Goal: Task Accomplishment & Management: Use online tool/utility

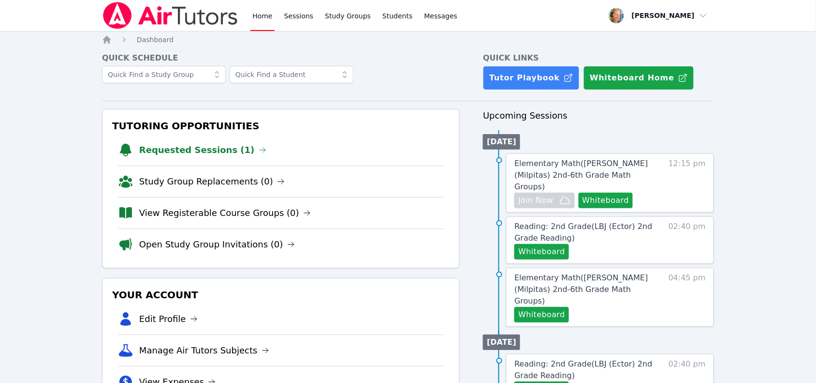
click at [211, 151] on link "Requested Sessions (1)" at bounding box center [202, 150] width 127 height 14
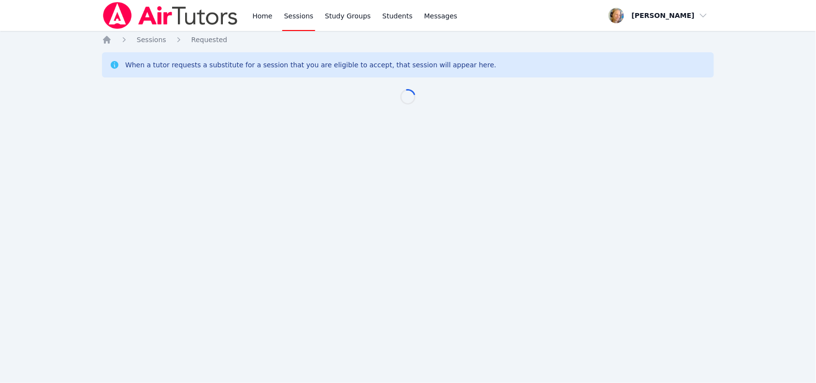
click at [196, 150] on div "Home Sessions Study Groups Students Messages Open user menu Marie Steinberg Ope…" at bounding box center [408, 191] width 816 height 383
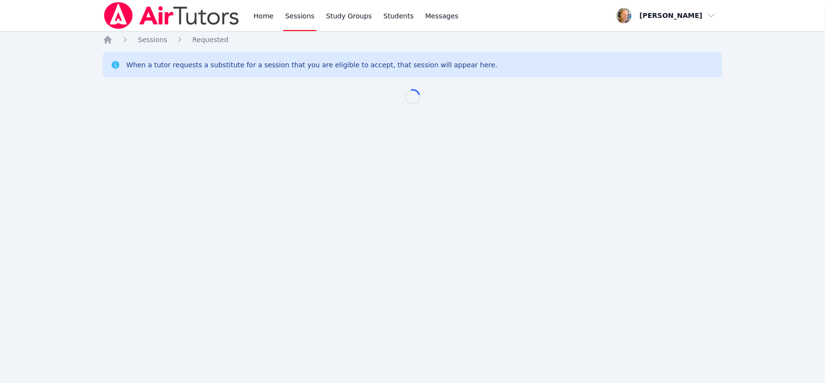
click at [213, 157] on div "Home Sessions Study Groups Students Messages Open user menu Marie Steinberg Ope…" at bounding box center [412, 191] width 825 height 383
click at [107, 42] on icon "Breadcrumb" at bounding box center [108, 40] width 10 height 10
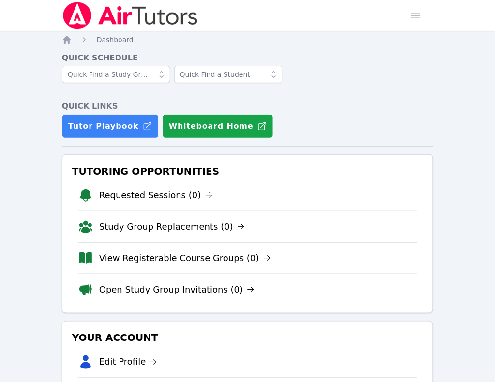
click at [0, 0] on link "Sessions" at bounding box center [0, 0] width 0 height 0
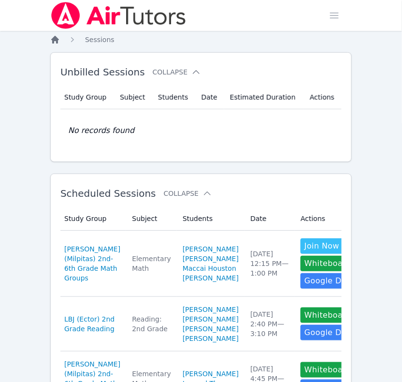
click at [52, 40] on icon "Breadcrumb" at bounding box center [55, 40] width 10 height 10
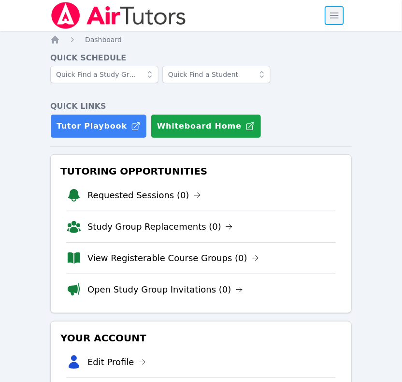
click at [342, 22] on span "button" at bounding box center [334, 15] width 21 height 21
click at [332, 15] on span "button" at bounding box center [334, 15] width 21 height 21
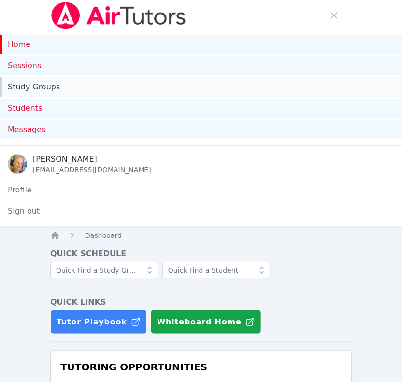
drag, startPoint x: 34, startPoint y: 66, endPoint x: 409, endPoint y: 78, distance: 375.0
click at [34, 66] on link "Sessions" at bounding box center [201, 65] width 402 height 19
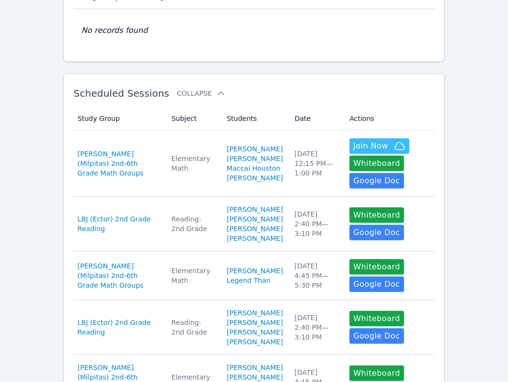
scroll to position [121, 0]
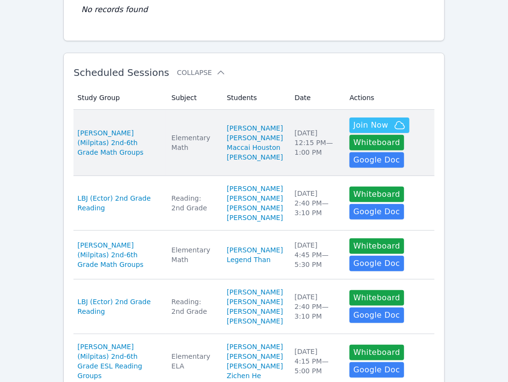
click at [289, 170] on td "Date Wed Oct 15 12:15 PM — 1:00 PM" at bounding box center [316, 143] width 55 height 66
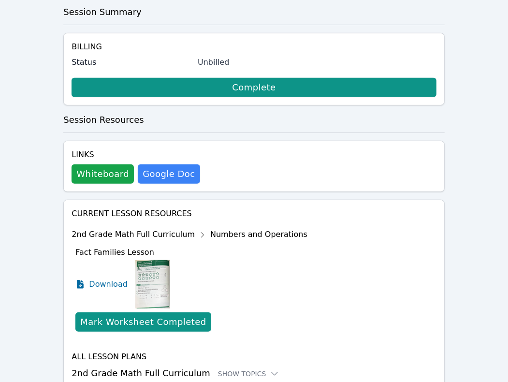
scroll to position [242, 0]
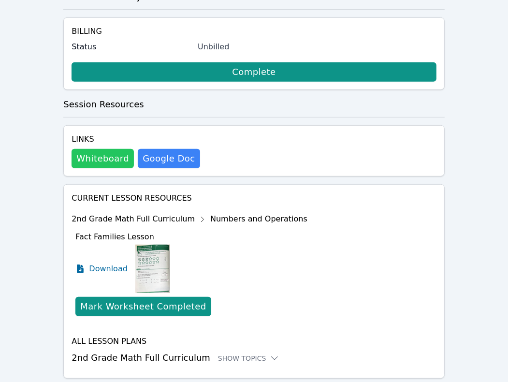
click at [104, 154] on button "Whiteboard" at bounding box center [103, 158] width 62 height 19
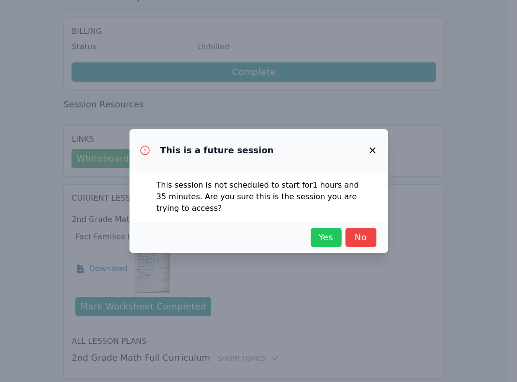
click at [328, 245] on button "Yes" at bounding box center [326, 237] width 31 height 19
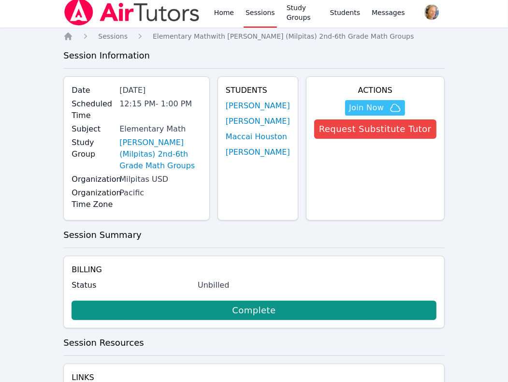
scroll to position [0, 0]
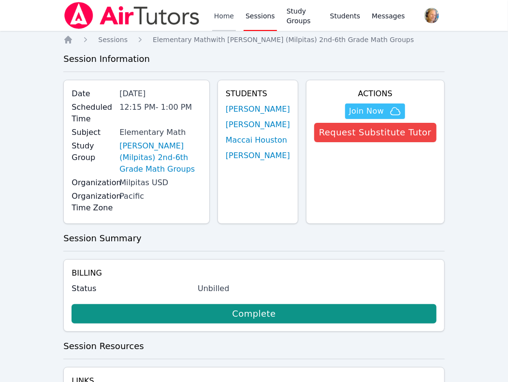
click at [230, 21] on link "Home" at bounding box center [224, 15] width 24 height 31
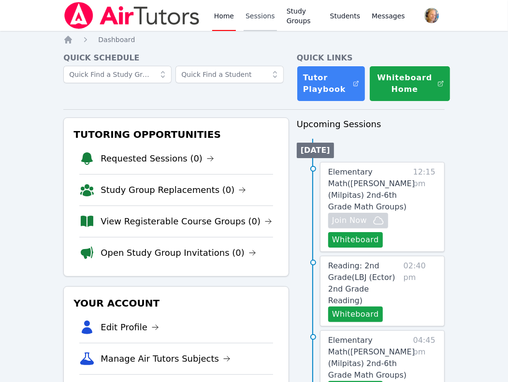
click at [255, 17] on link "Sessions" at bounding box center [260, 15] width 33 height 31
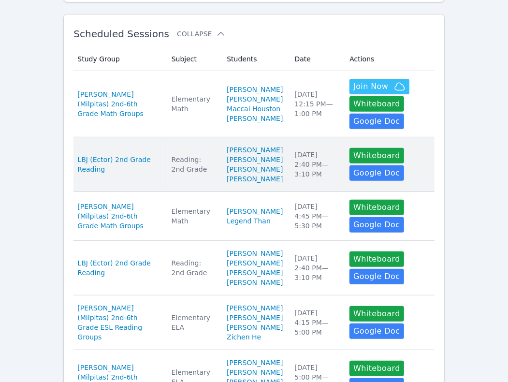
scroll to position [181, 0]
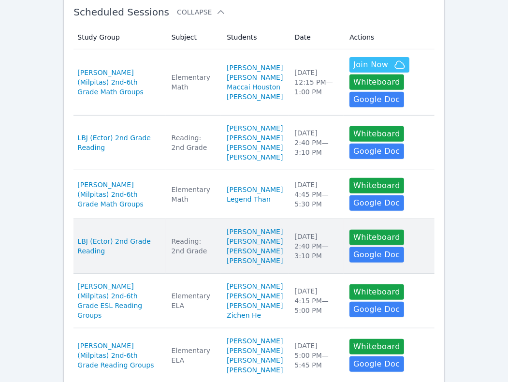
drag, startPoint x: 289, startPoint y: 320, endPoint x: 281, endPoint y: 281, distance: 39.9
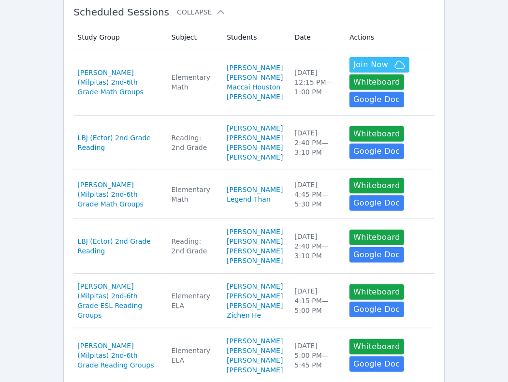
drag, startPoint x: 283, startPoint y: 281, endPoint x: 475, endPoint y: 305, distance: 193.0
click at [411, 303] on div "Home Sessions Study Groups Students Messages Open user menu Marie Steinberg Ope…" at bounding box center [254, 271] width 508 height 905
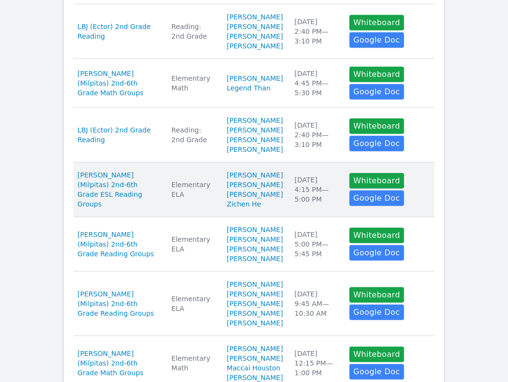
scroll to position [302, 0]
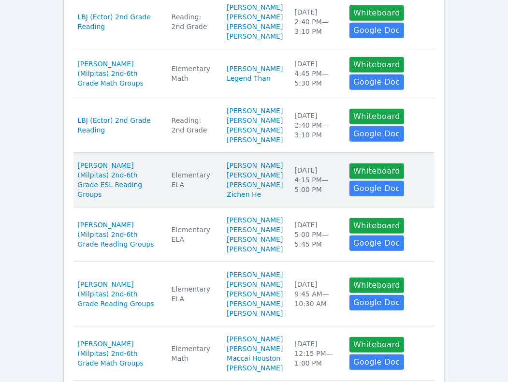
click at [291, 207] on td "Date Thu Oct 16 4:15 PM — 5:00 PM" at bounding box center [316, 180] width 55 height 55
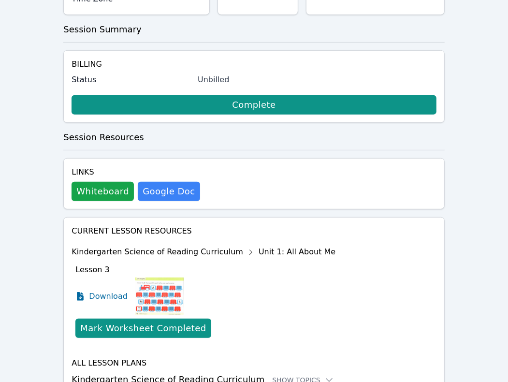
scroll to position [242, 0]
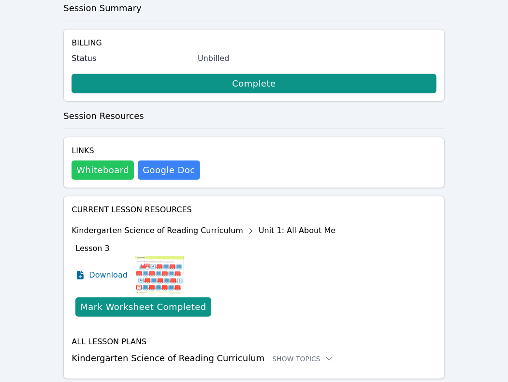
click at [100, 161] on button "Whiteboard" at bounding box center [103, 170] width 62 height 19
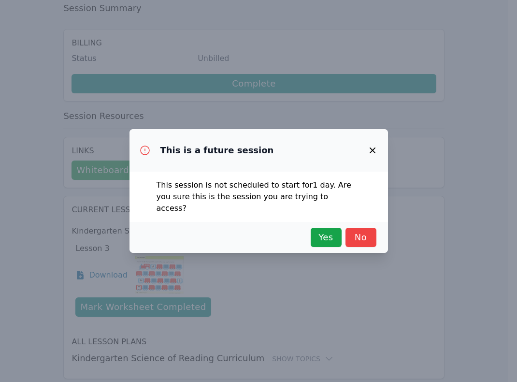
click at [330, 242] on div "Yes No" at bounding box center [259, 237] width 259 height 31
click at [332, 234] on span "Yes" at bounding box center [326, 238] width 21 height 14
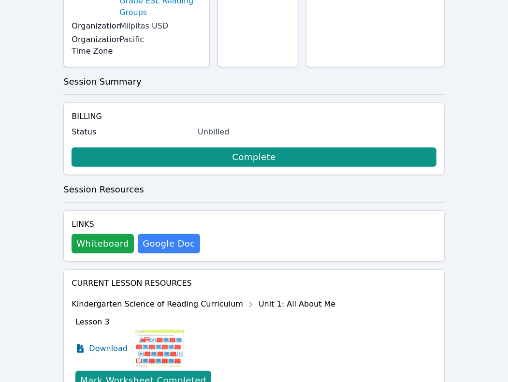
scroll to position [0, 0]
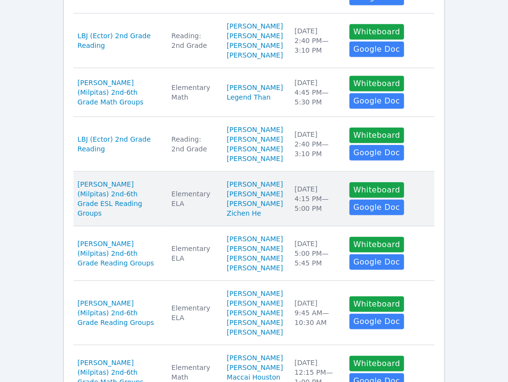
scroll to position [302, 0]
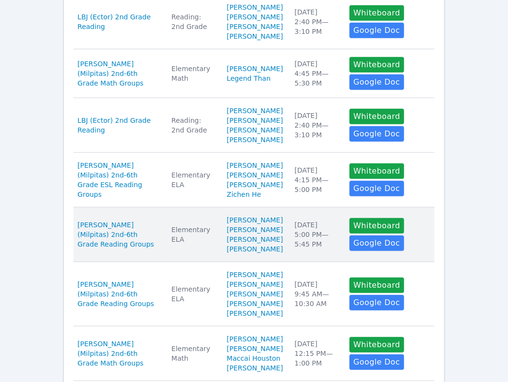
click at [300, 249] on div "Thu Oct 16 5:00 PM — 5:45 PM" at bounding box center [316, 234] width 44 height 29
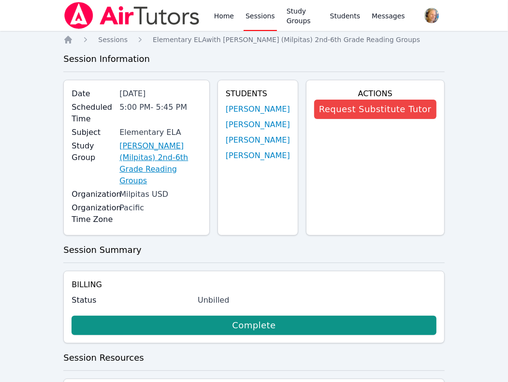
click at [180, 143] on link "[PERSON_NAME] (Milpitas) 2nd-6th Grade Reading Groups" at bounding box center [160, 163] width 82 height 46
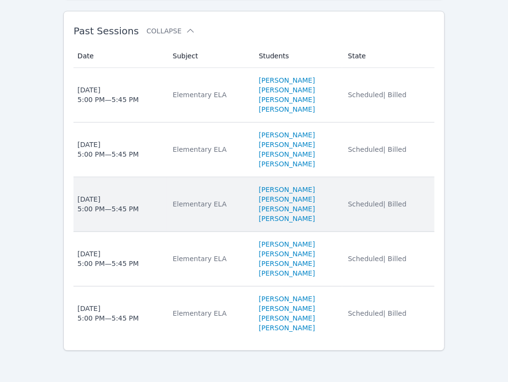
scroll to position [1028, 0]
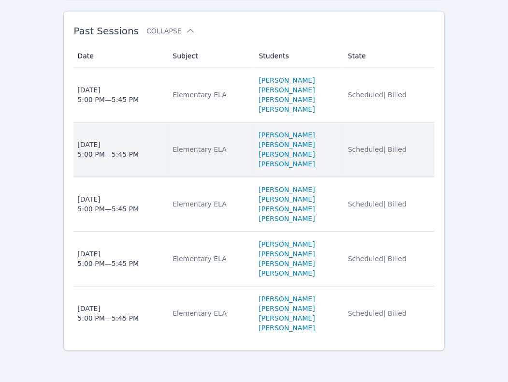
click at [352, 167] on td "State Scheduled | Billed" at bounding box center [388, 150] width 92 height 55
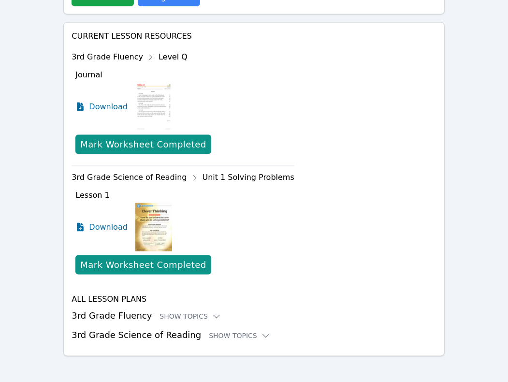
scroll to position [733, 0]
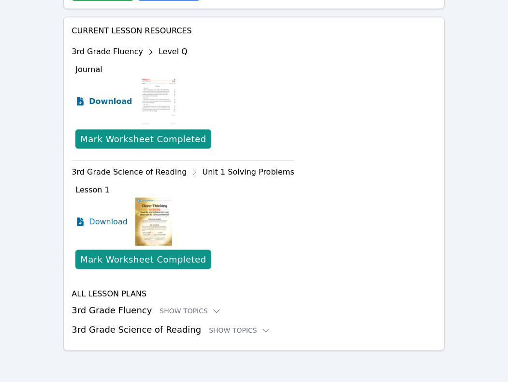
click at [97, 103] on span "Download" at bounding box center [110, 102] width 43 height 12
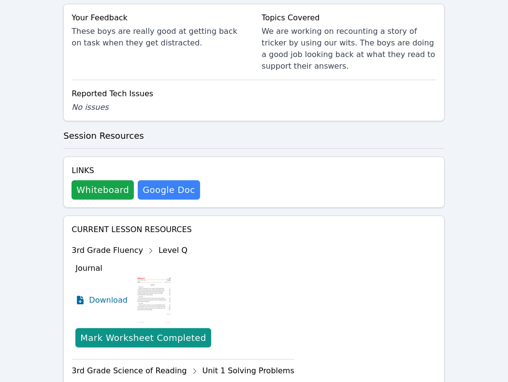
scroll to position [491, 0]
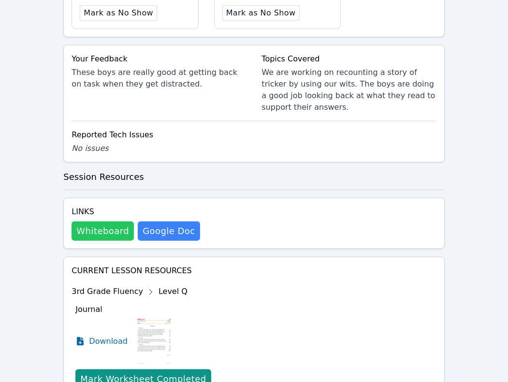
click at [117, 230] on button "Whiteboard" at bounding box center [103, 230] width 62 height 19
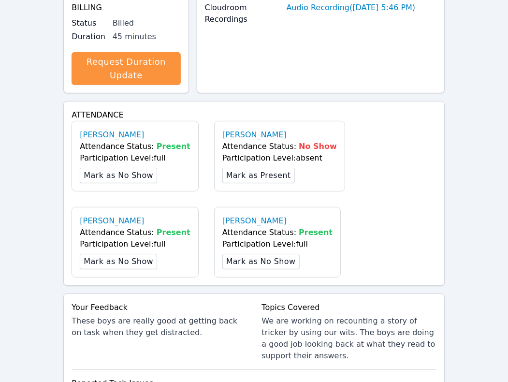
scroll to position [189, 0]
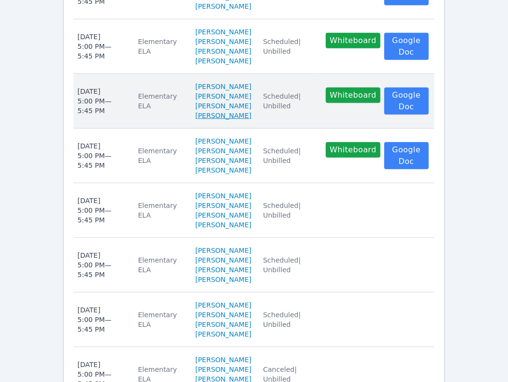
scroll to position [242, 0]
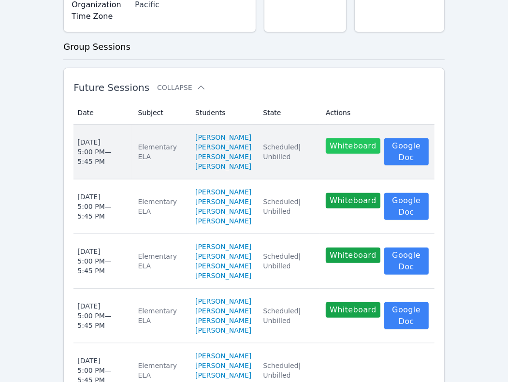
click at [339, 138] on button "Whiteboard" at bounding box center [353, 145] width 55 height 15
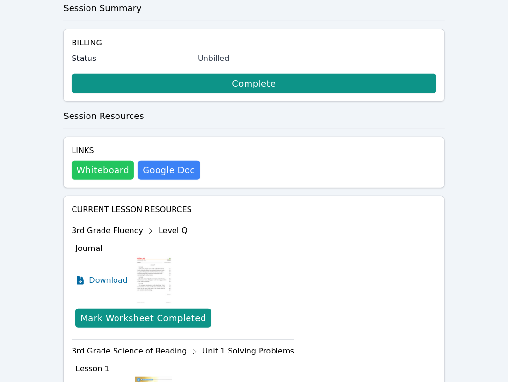
click at [99, 161] on button "Whiteboard" at bounding box center [103, 170] width 62 height 19
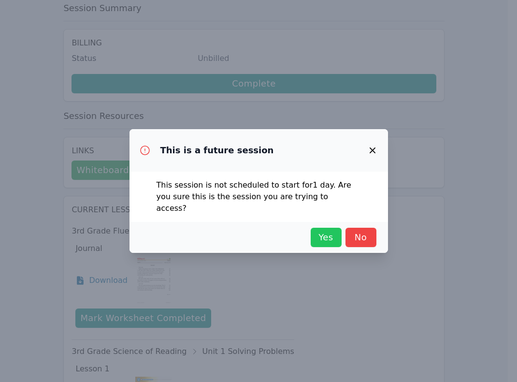
click at [330, 234] on span "Yes" at bounding box center [326, 238] width 21 height 14
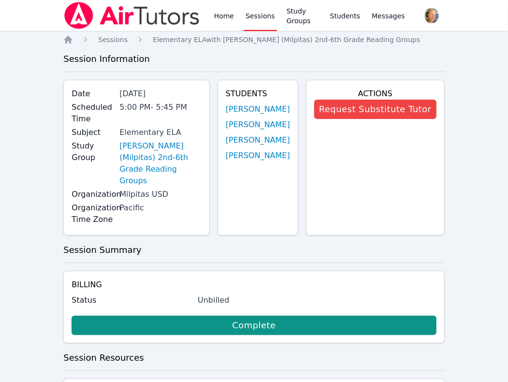
drag, startPoint x: 383, startPoint y: 113, endPoint x: 487, endPoint y: 85, distance: 108.2
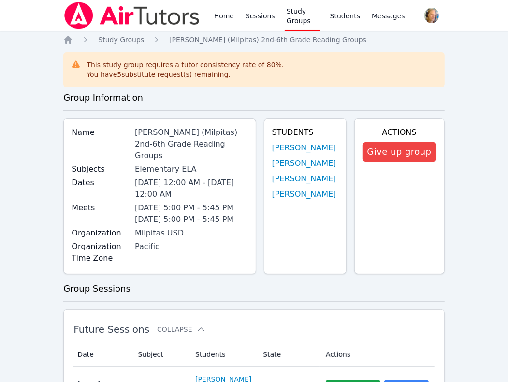
scroll to position [242, 0]
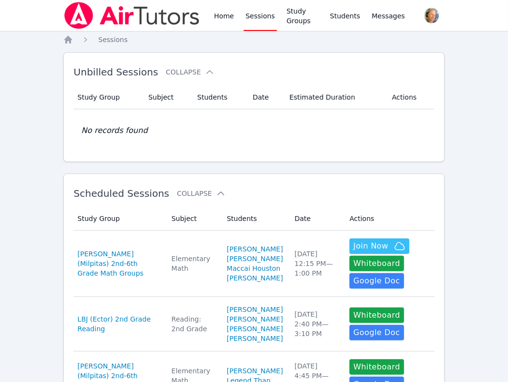
scroll to position [302, 0]
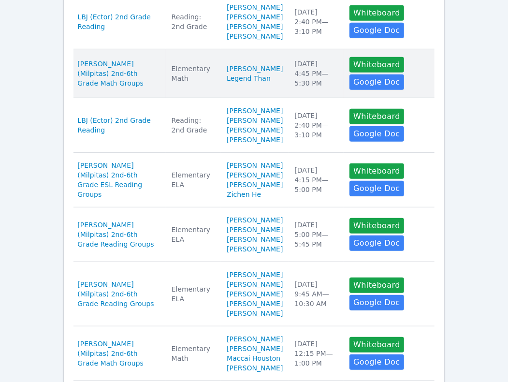
click at [292, 98] on td "Date Wed Oct 15 4:45 PM — 5:30 PM" at bounding box center [316, 73] width 55 height 49
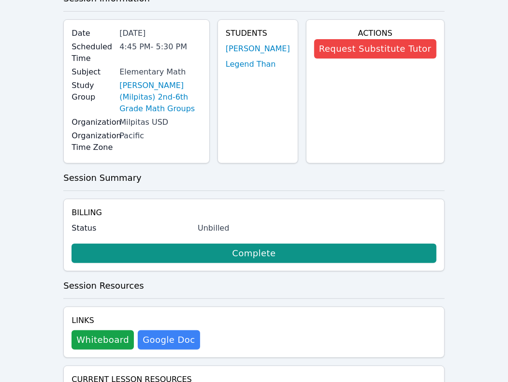
scroll to position [121, 0]
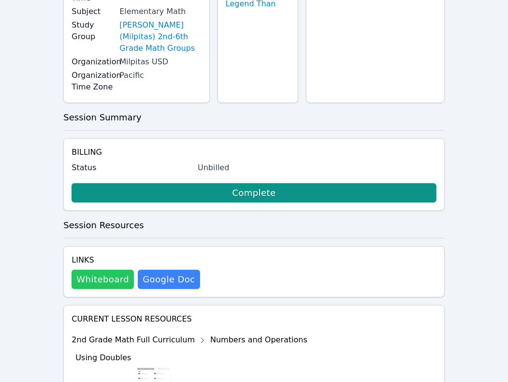
click at [112, 270] on button "Whiteboard" at bounding box center [103, 279] width 62 height 19
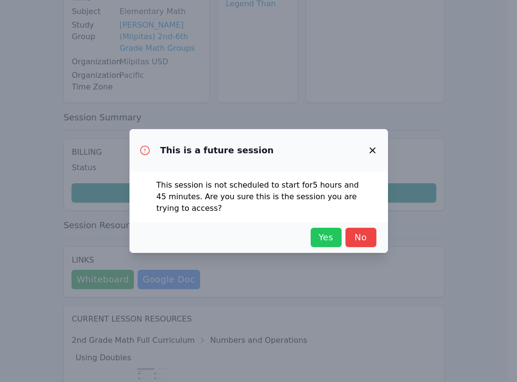
click at [325, 243] on span "Yes" at bounding box center [326, 238] width 21 height 14
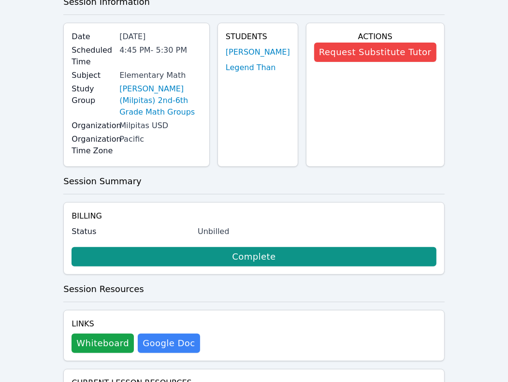
scroll to position [0, 0]
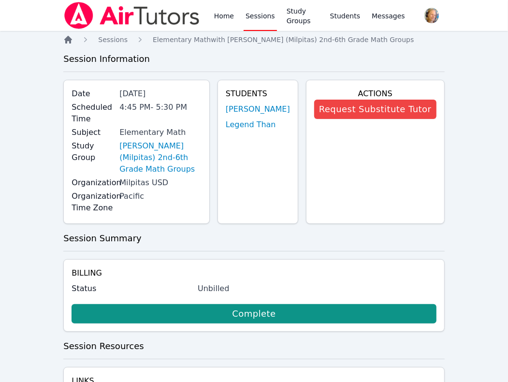
click at [68, 43] on icon "Breadcrumb" at bounding box center [68, 40] width 10 height 10
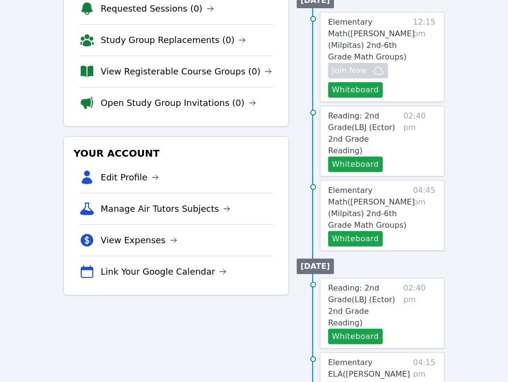
scroll to position [71, 0]
